Goal: Information Seeking & Learning: Learn about a topic

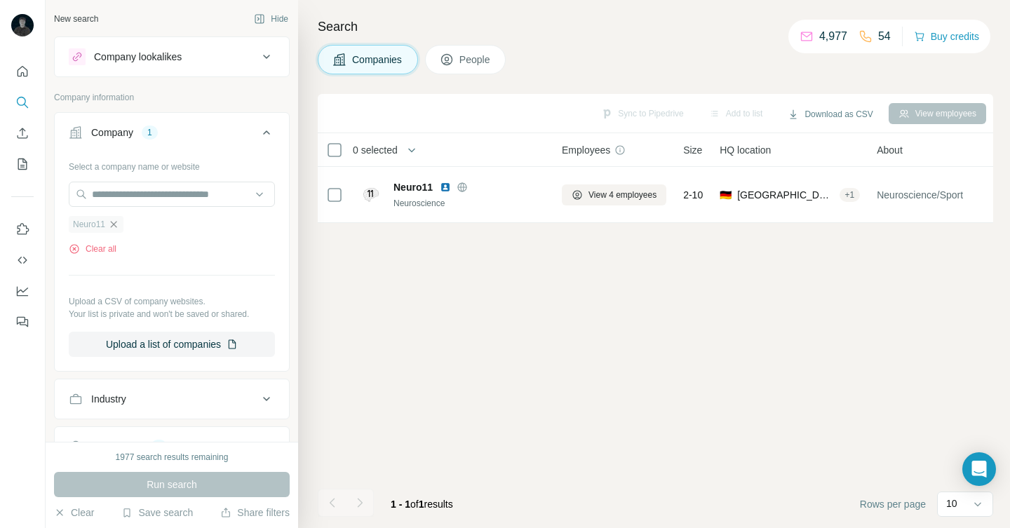
scroll to position [58, 0]
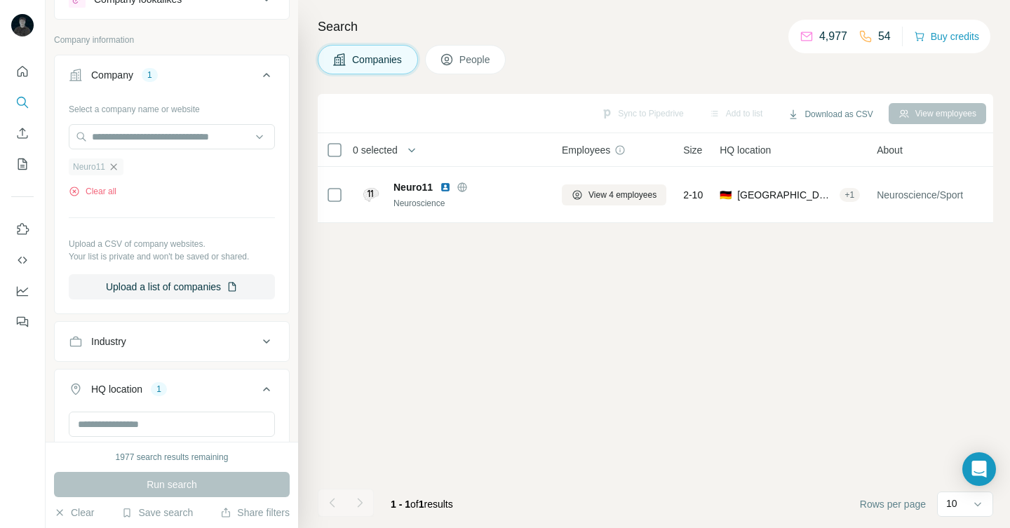
click at [117, 166] on icon "button" at bounding box center [113, 166] width 11 height 11
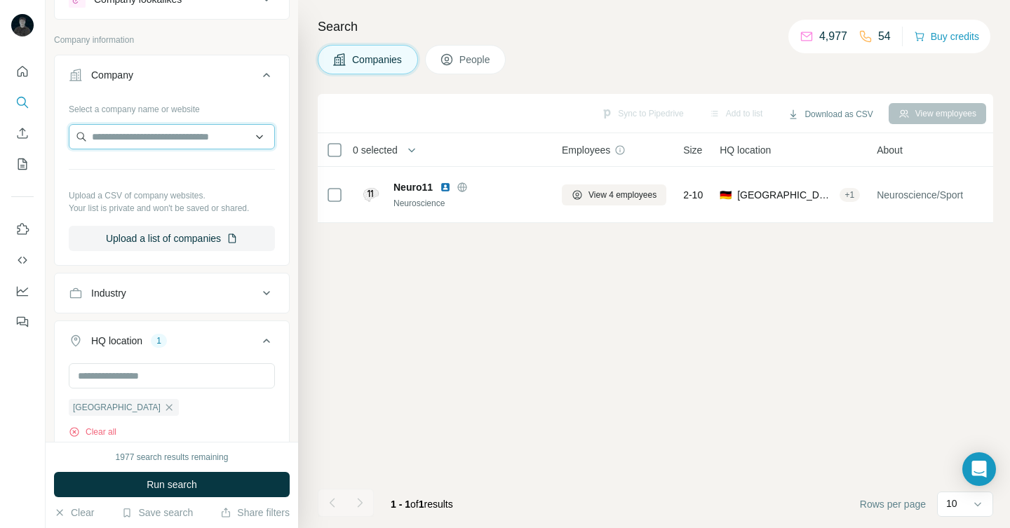
click at [120, 141] on input "text" at bounding box center [172, 136] width 206 height 25
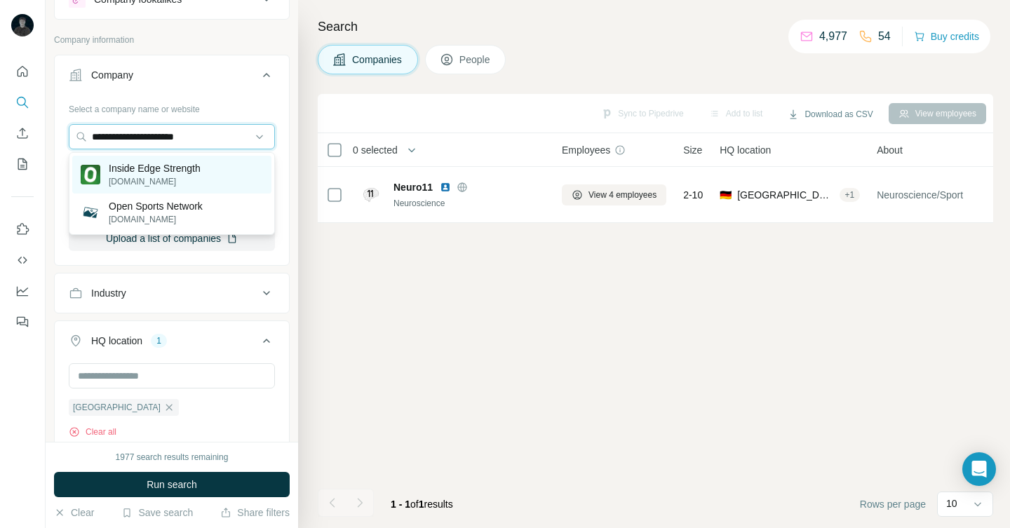
type input "**********"
click at [201, 175] on p "[DOMAIN_NAME]" at bounding box center [155, 181] width 92 height 13
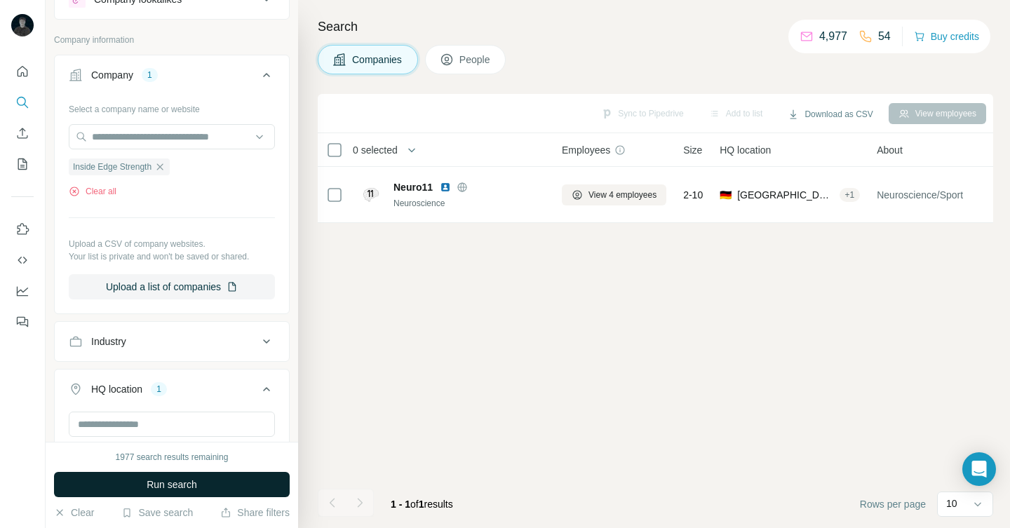
click at [199, 479] on button "Run search" at bounding box center [172, 484] width 236 height 25
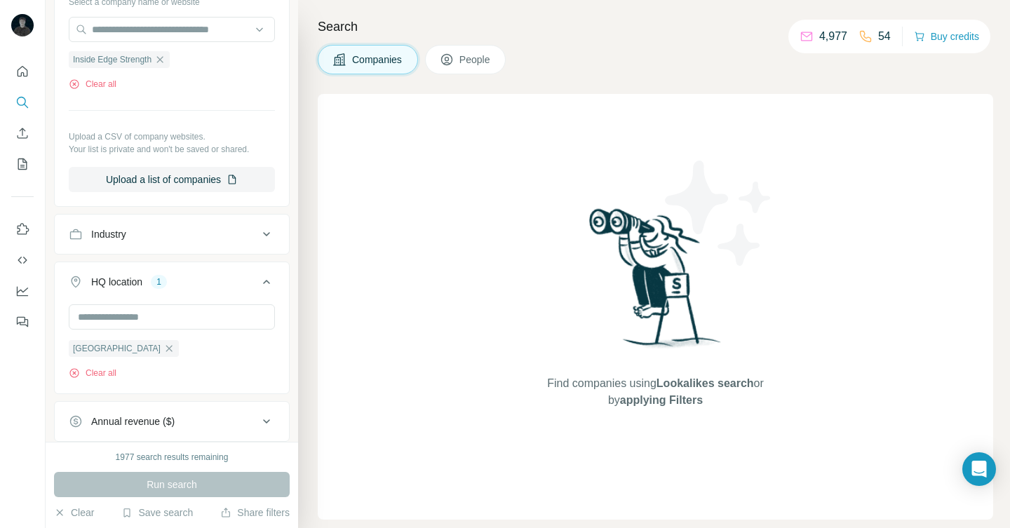
scroll to position [166, 0]
click at [114, 381] on div "[GEOGRAPHIC_DATA] Clear all" at bounding box center [172, 346] width 234 height 86
click at [105, 371] on button "Clear all" at bounding box center [93, 371] width 48 height 13
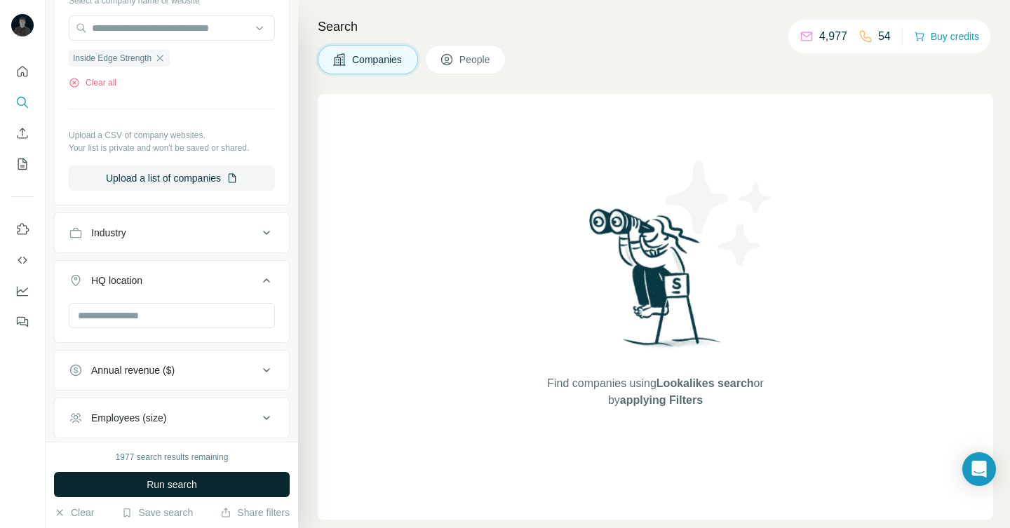
click at [177, 494] on button "Run search" at bounding box center [172, 484] width 236 height 25
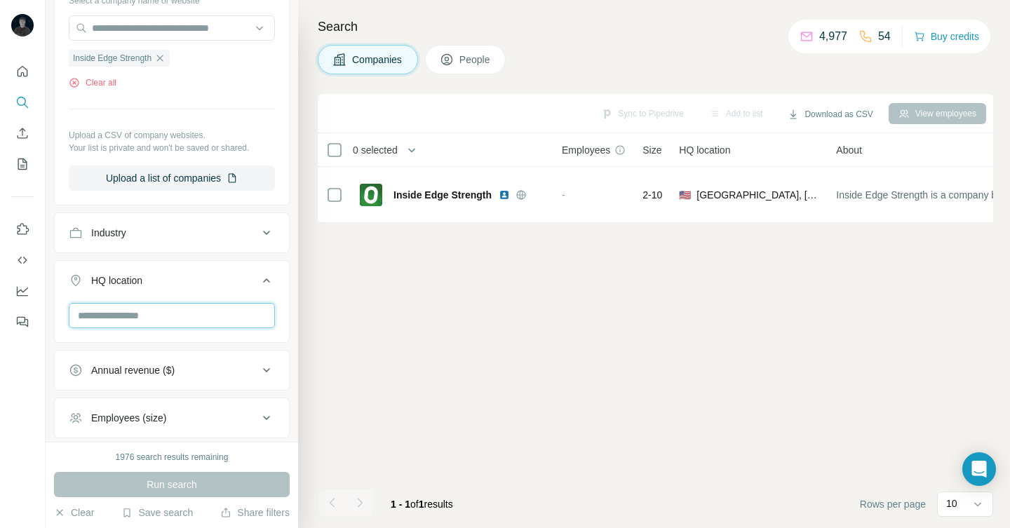
click at [180, 323] on input "text" at bounding box center [172, 315] width 206 height 25
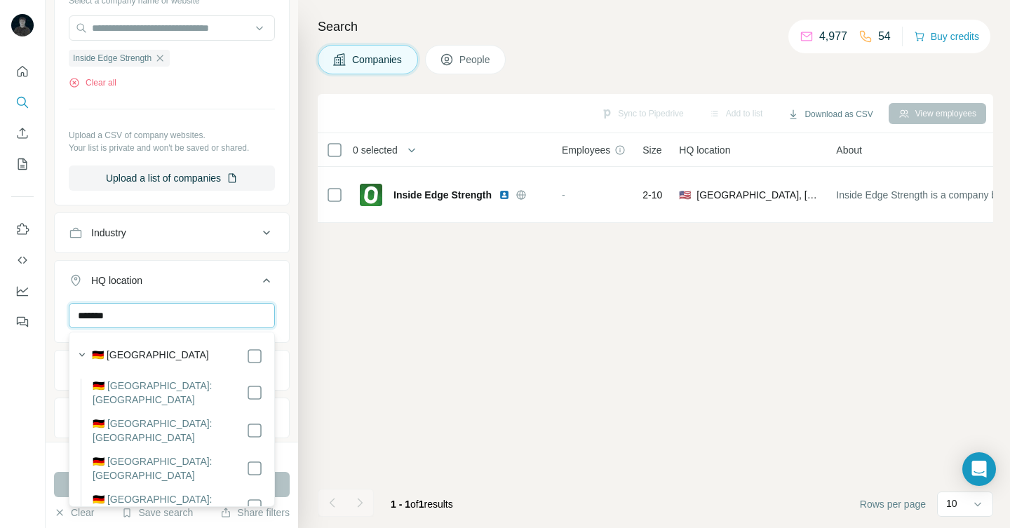
type input "*******"
click at [171, 357] on div "🇩🇪 [GEOGRAPHIC_DATA]" at bounding box center [177, 356] width 171 height 17
click at [286, 485] on button "Run search" at bounding box center [172, 484] width 236 height 25
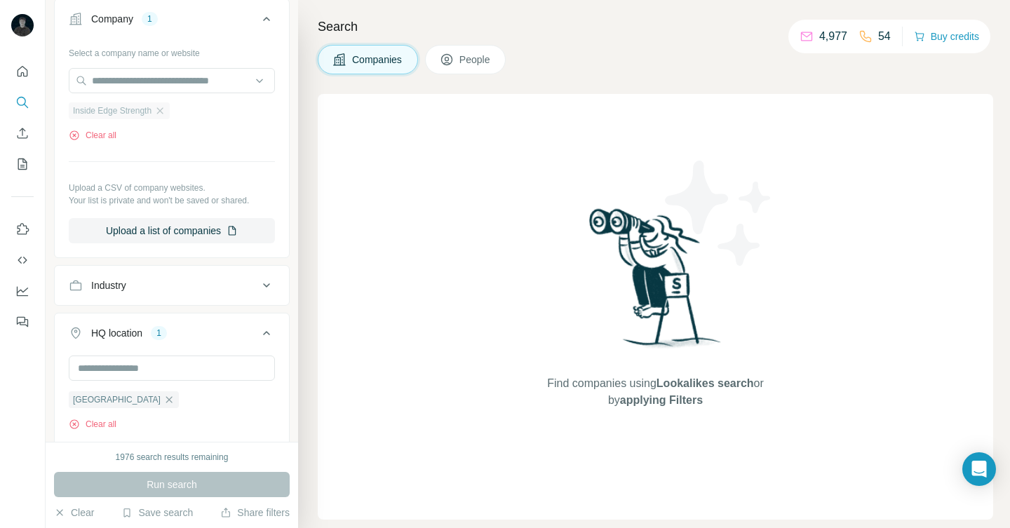
scroll to position [103, 0]
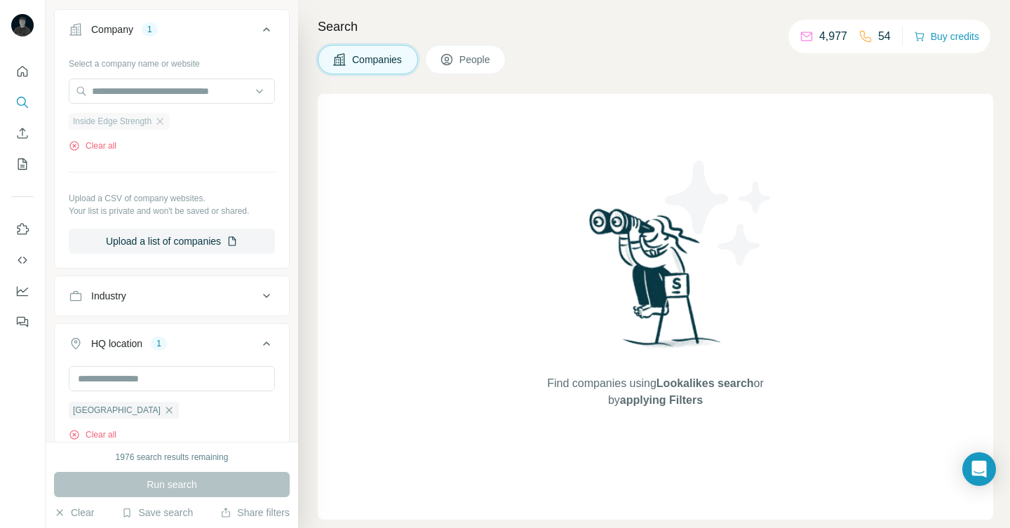
click at [145, 117] on span "Inside Edge Strength" at bounding box center [112, 121] width 79 height 13
click at [170, 124] on div "Inside Edge Strength" at bounding box center [119, 121] width 101 height 17
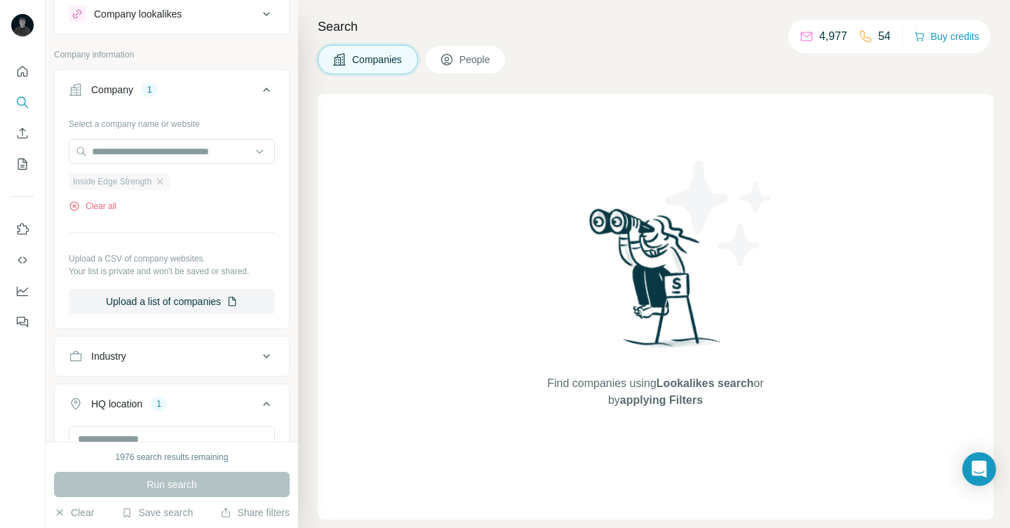
click at [156, 181] on div "Inside Edge Strength" at bounding box center [119, 181] width 101 height 17
click at [166, 181] on icon "button" at bounding box center [159, 181] width 11 height 11
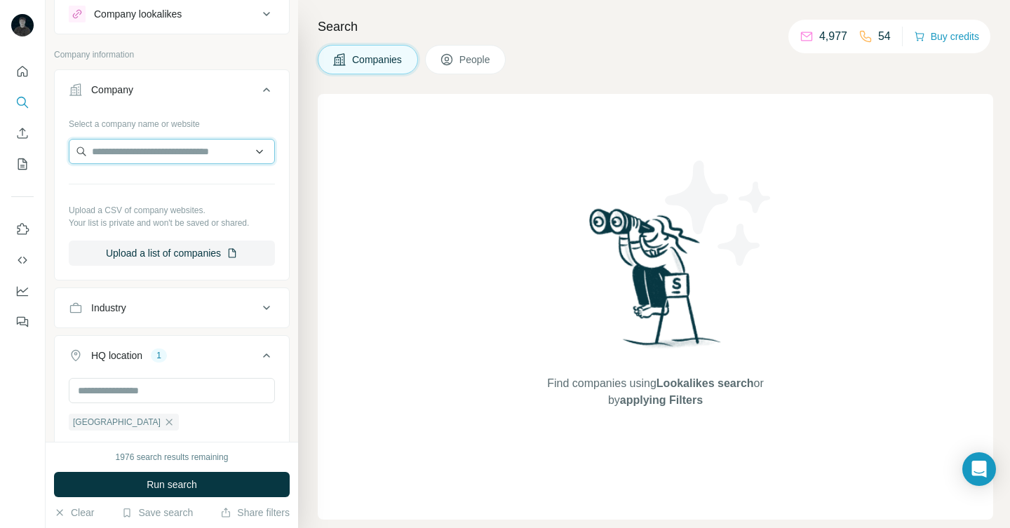
click at [168, 151] on input "text" at bounding box center [172, 151] width 206 height 25
paste input "**********"
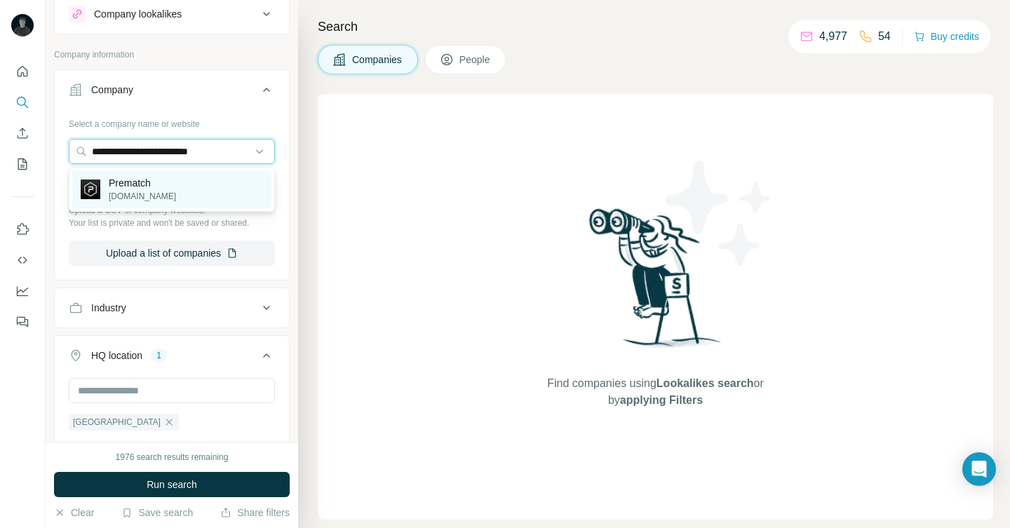
type input "**********"
click at [194, 185] on div "Prematch [DOMAIN_NAME]" at bounding box center [171, 189] width 199 height 38
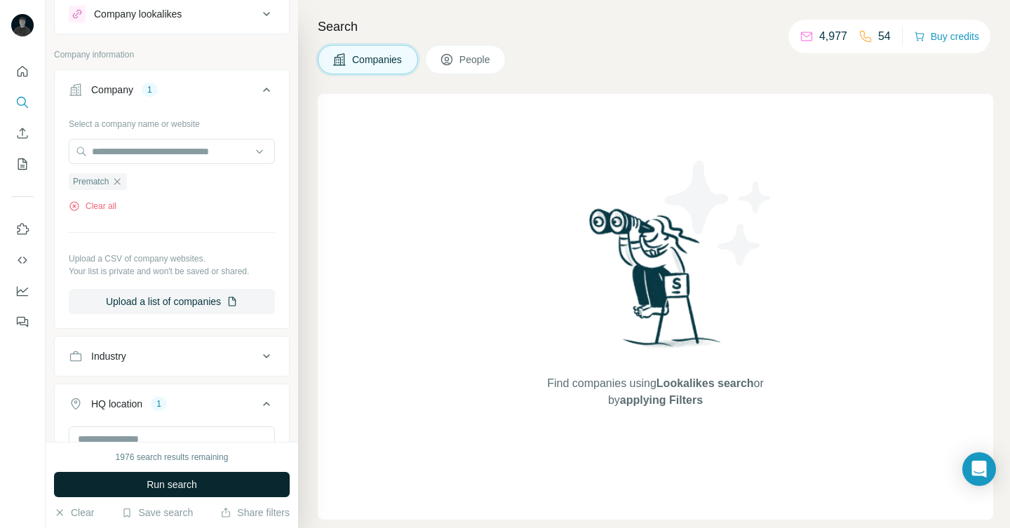
click at [218, 491] on button "Run search" at bounding box center [172, 484] width 236 height 25
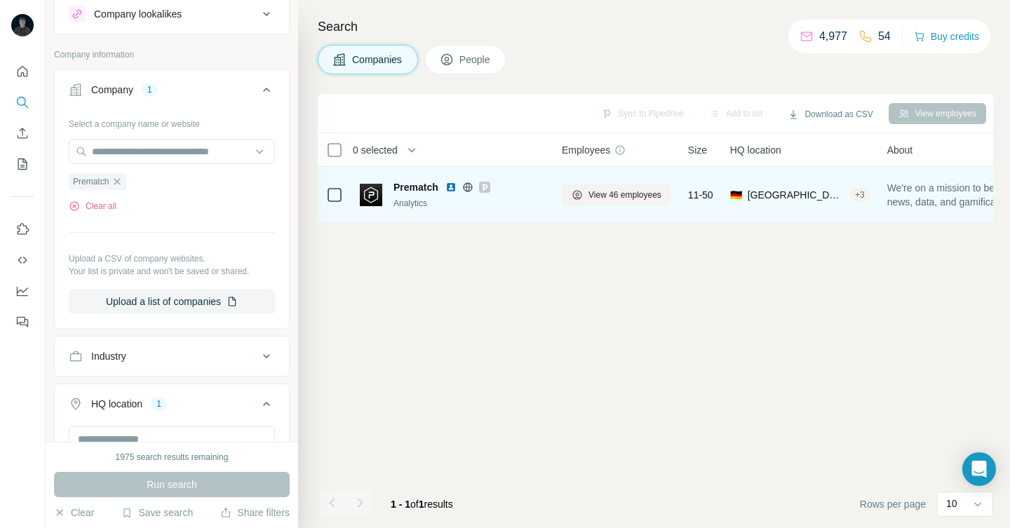
click at [487, 186] on icon at bounding box center [484, 187] width 5 height 7
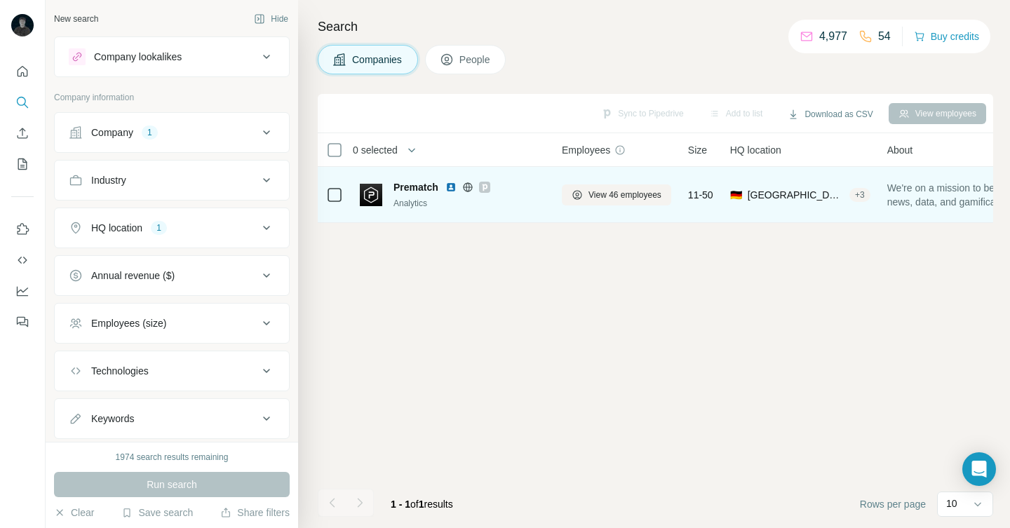
click at [487, 185] on icon at bounding box center [484, 187] width 5 height 7
click at [466, 184] on icon at bounding box center [467, 187] width 11 height 11
click at [453, 187] on img at bounding box center [450, 187] width 11 height 11
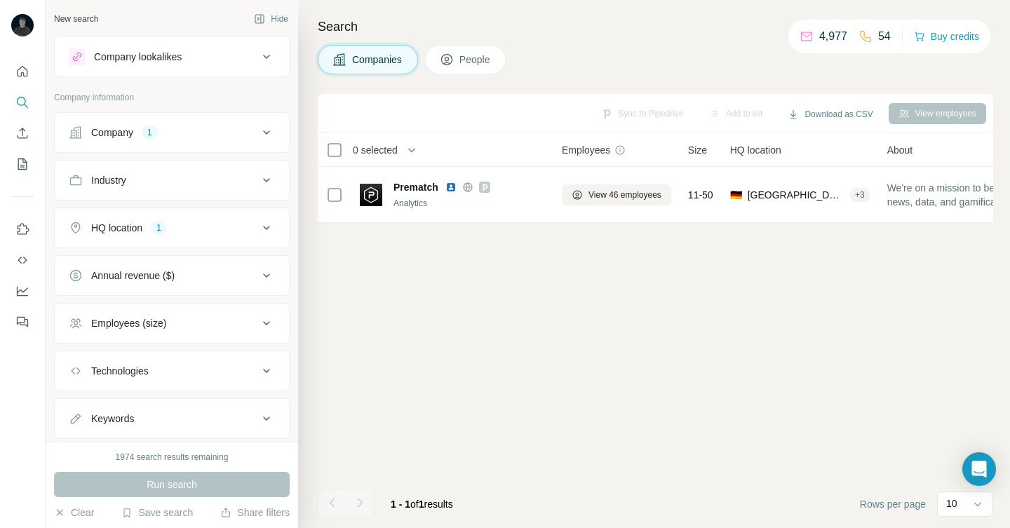
click at [171, 141] on button "Company 1" at bounding box center [172, 133] width 234 height 34
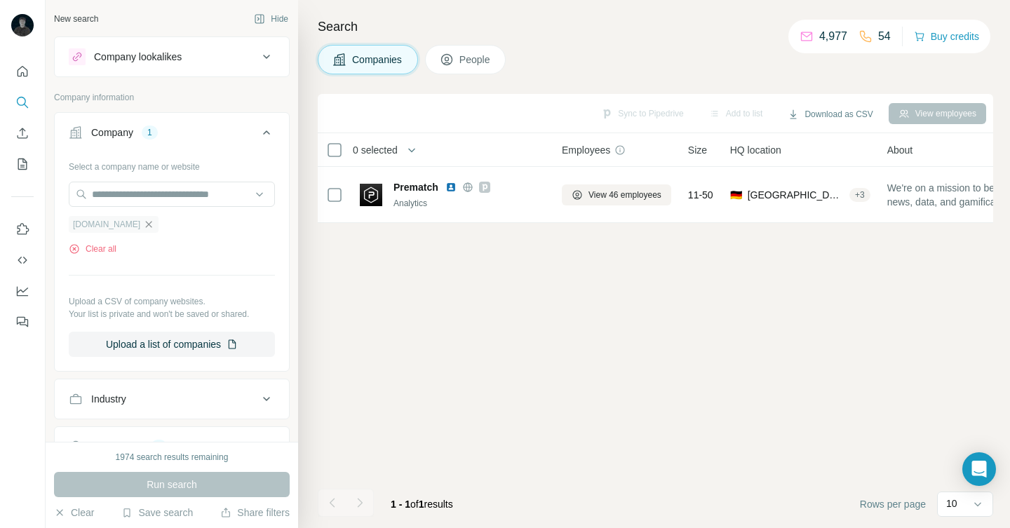
click at [146, 224] on icon "button" at bounding box center [148, 224] width 11 height 11
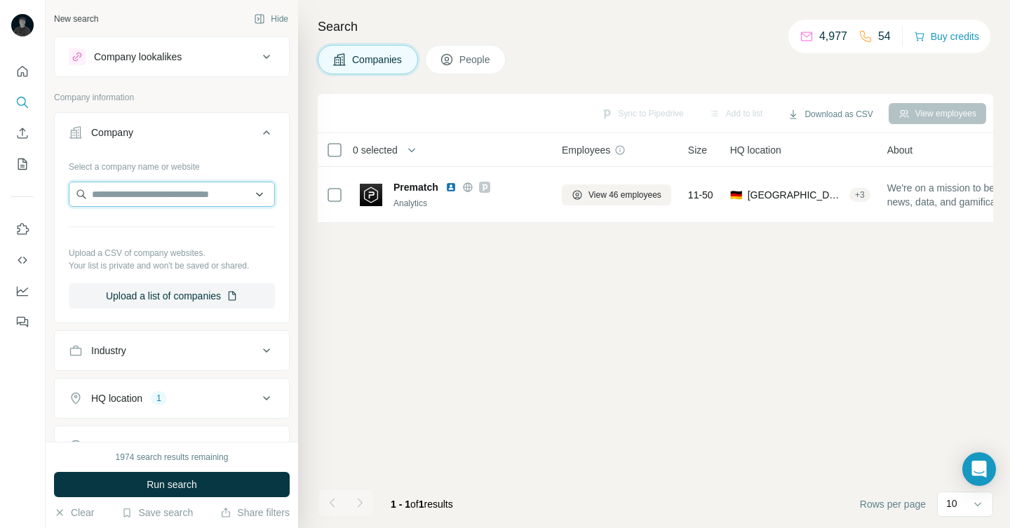
click at [146, 187] on input "text" at bounding box center [172, 194] width 206 height 25
type input "**********"
click at [180, 228] on p "Score Technologies" at bounding box center [152, 226] width 86 height 14
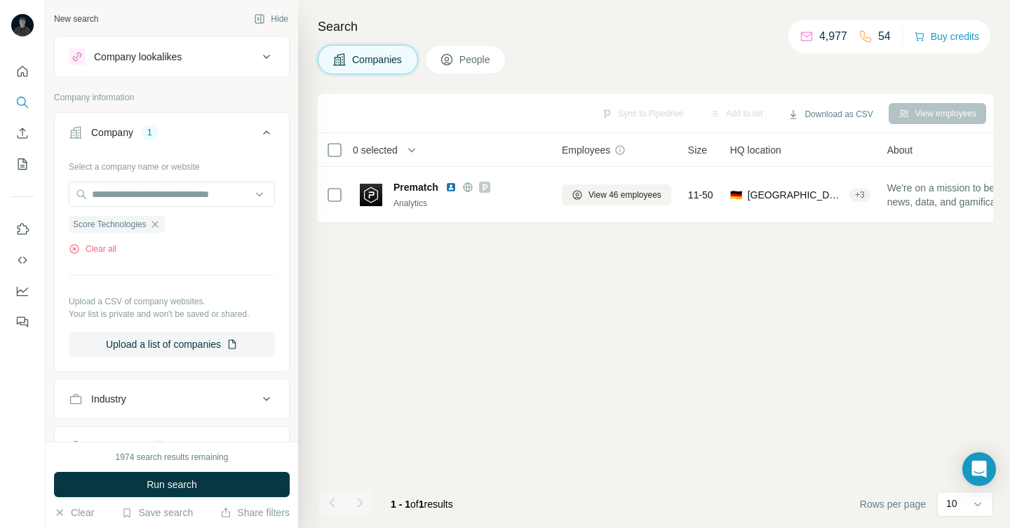
click at [213, 491] on button "Run search" at bounding box center [172, 484] width 236 height 25
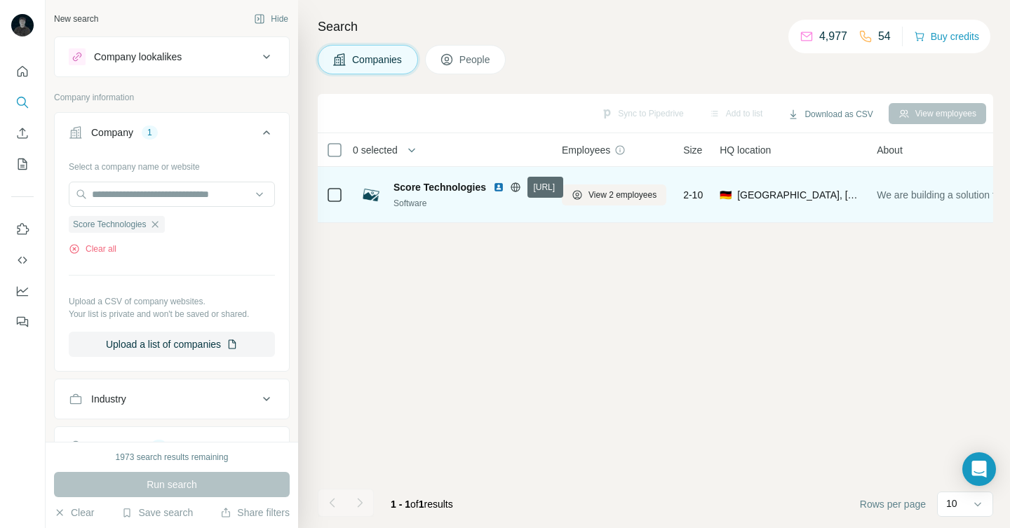
click at [515, 186] on icon at bounding box center [515, 186] width 4 height 9
click at [499, 186] on img at bounding box center [498, 187] width 11 height 11
